Goal: Navigation & Orientation: Understand site structure

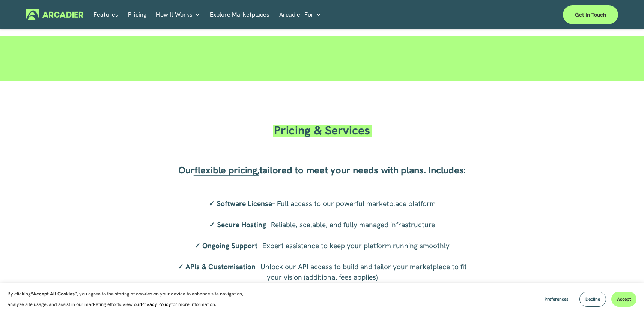
scroll to position [1175, 0]
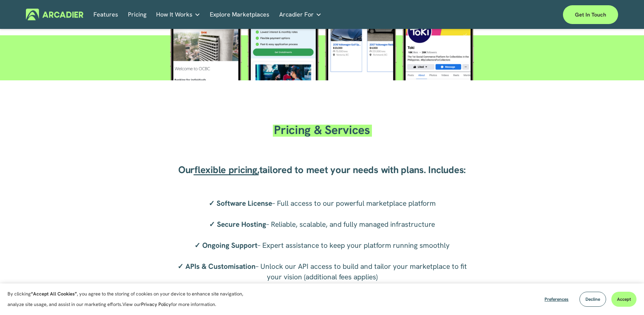
click at [63, 15] on img at bounding box center [54, 15] width 57 height 12
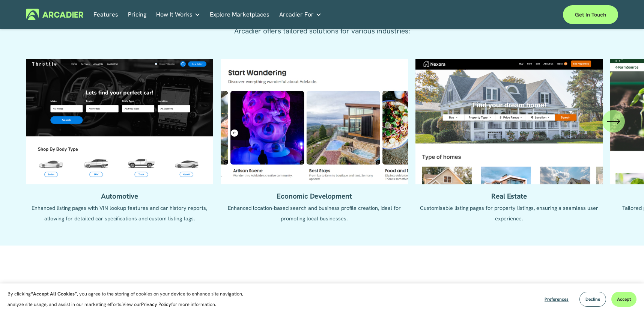
scroll to position [769, 0]
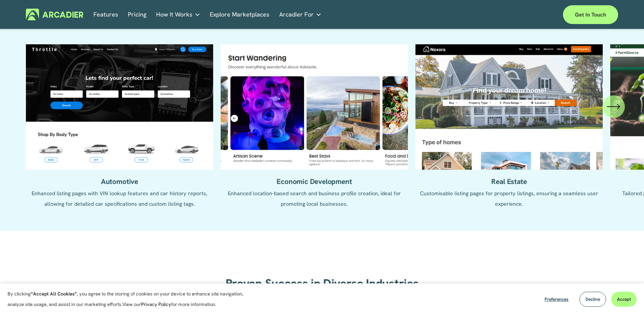
click at [320, 16] on div "Features Pricing How It Works Why Arcadier Partners About Us Contact" at bounding box center [322, 15] width 459 height 12
click at [305, 17] on span "Arcadier For" at bounding box center [296, 14] width 35 height 11
